Goal: Task Accomplishment & Management: Use online tool/utility

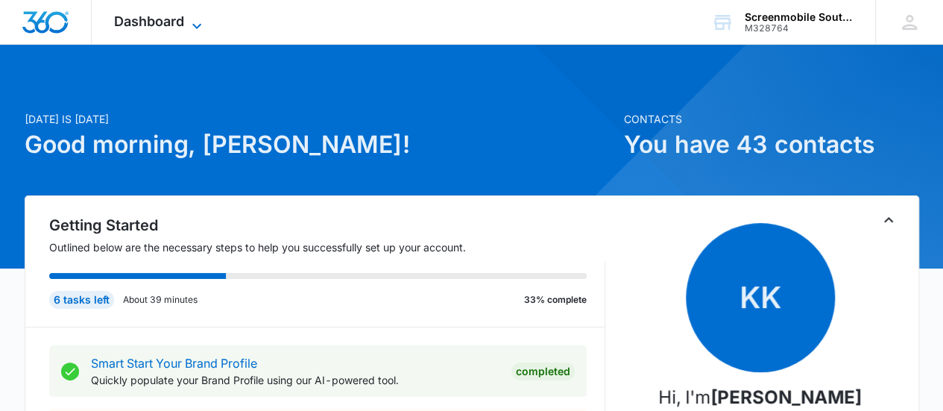
click at [192, 26] on icon at bounding box center [197, 26] width 18 height 18
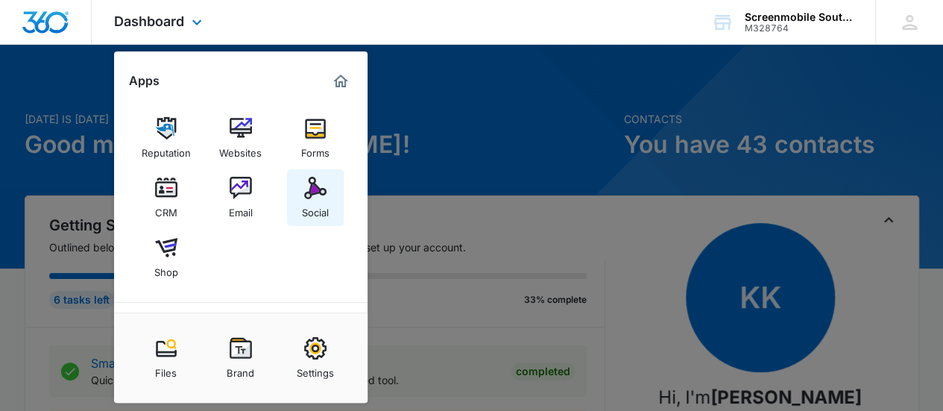
click at [322, 189] on img at bounding box center [315, 188] width 22 height 22
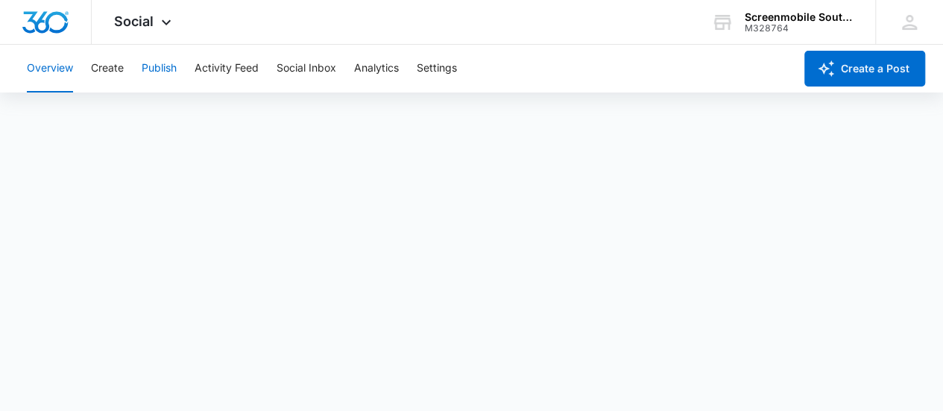
click at [158, 75] on button "Publish" at bounding box center [159, 69] width 35 height 48
